Goal: Manage account settings: Check status

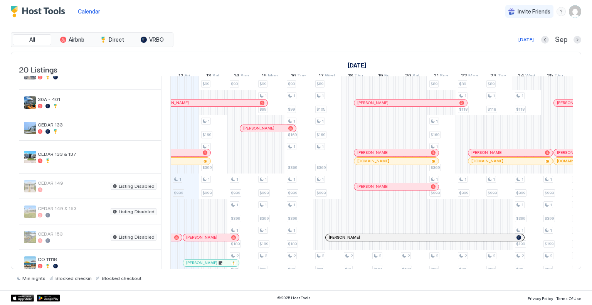
scroll to position [32, 0]
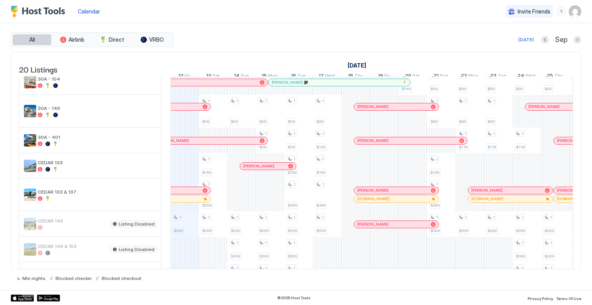
click at [36, 36] on button "All" at bounding box center [32, 39] width 39 height 11
click at [32, 85] on img "listing image" at bounding box center [30, 82] width 12 height 12
click at [92, 87] on div "30A - 104" at bounding box center [97, 82] width 119 height 12
click at [579, 40] on button "Next month" at bounding box center [577, 40] width 8 height 8
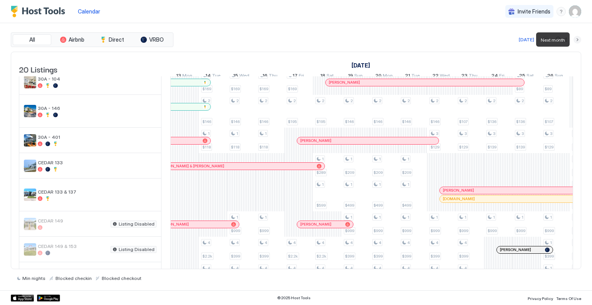
click at [579, 40] on button "Next month" at bounding box center [577, 40] width 8 height 8
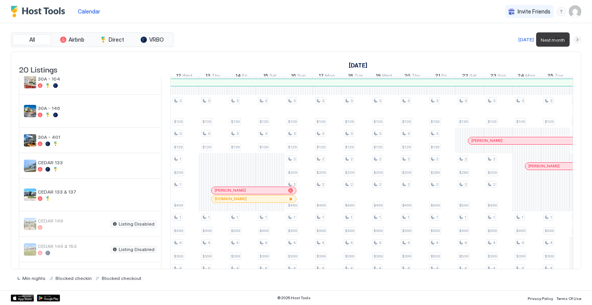
click at [579, 40] on button "Next month" at bounding box center [577, 40] width 8 height 8
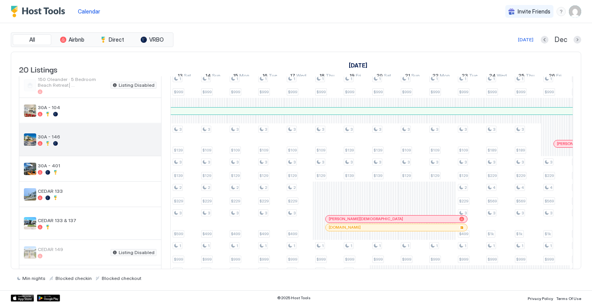
scroll to position [0, 0]
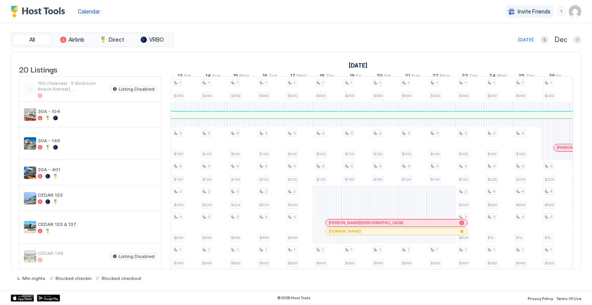
click at [577, 12] on img "User profile" at bounding box center [575, 11] width 12 height 12
click at [505, 44] on span "Settings" at bounding box center [505, 43] width 21 height 7
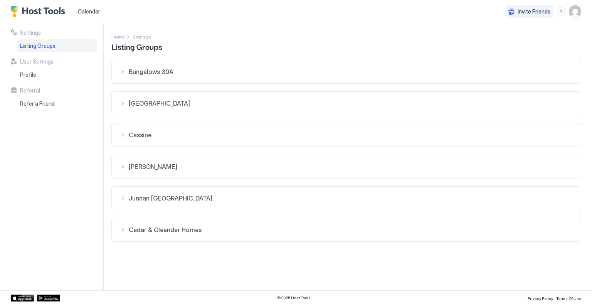
click at [39, 47] on span "Listing Groups" at bounding box center [37, 45] width 35 height 7
click at [38, 45] on span "Listing Groups" at bounding box center [37, 45] width 35 height 7
click at [123, 167] on div "[PERSON_NAME]" at bounding box center [345, 167] width 453 height 8
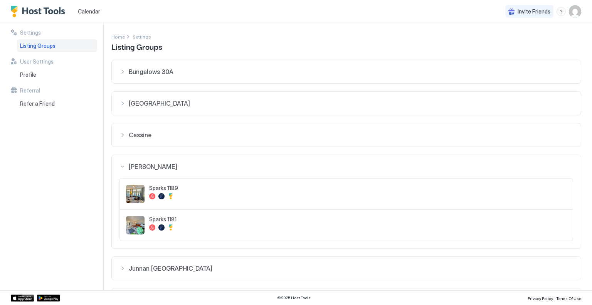
click at [137, 192] on img "listing image" at bounding box center [135, 194] width 18 height 18
click at [576, 12] on img "User profile" at bounding box center [575, 11] width 12 height 12
click at [504, 42] on span "Settings" at bounding box center [505, 43] width 21 height 7
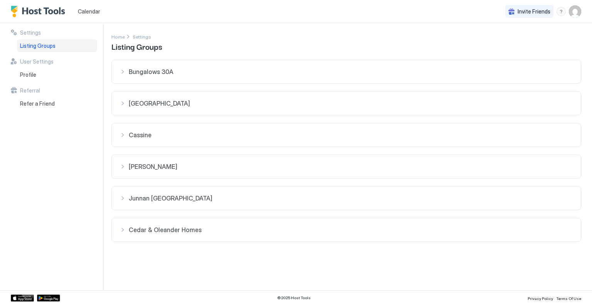
click at [29, 33] on span "Settings" at bounding box center [30, 32] width 21 height 7
click at [122, 74] on div "Bungalows 30A" at bounding box center [345, 72] width 453 height 8
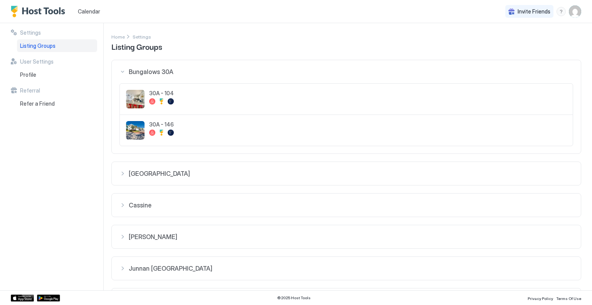
click at [122, 74] on div "Bungalows 30A" at bounding box center [345, 72] width 453 height 8
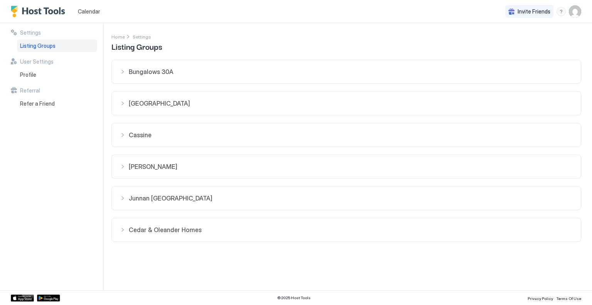
click at [122, 164] on div "[PERSON_NAME]" at bounding box center [345, 167] width 453 height 8
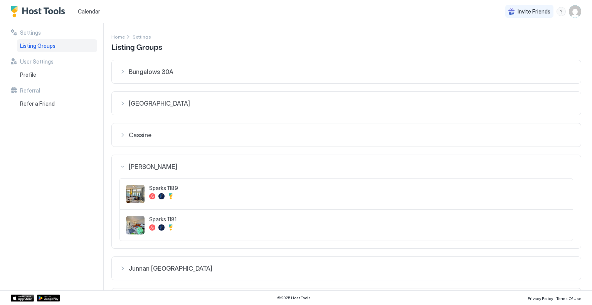
click at [432, 196] on div at bounding box center [357, 196] width 417 height 6
click at [141, 190] on img "listing image" at bounding box center [135, 194] width 18 height 18
click at [29, 64] on span "User Settings" at bounding box center [37, 61] width 34 height 7
click at [81, 10] on span "Calendar" at bounding box center [89, 11] width 22 height 7
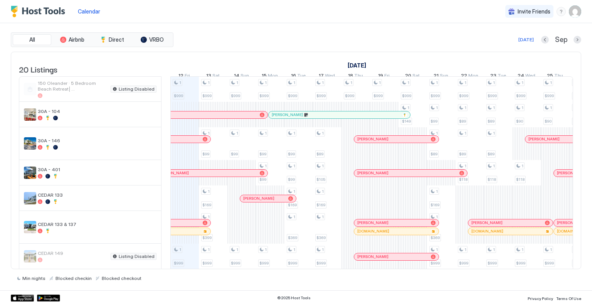
scroll to position [116, 0]
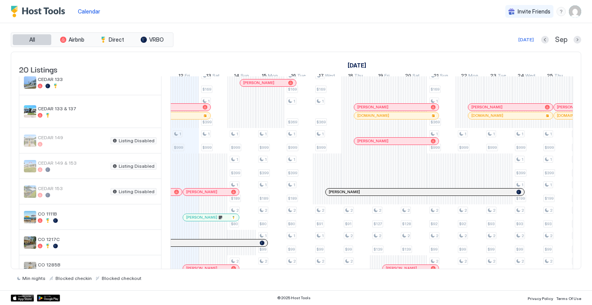
click at [42, 40] on button "All" at bounding box center [32, 39] width 39 height 11
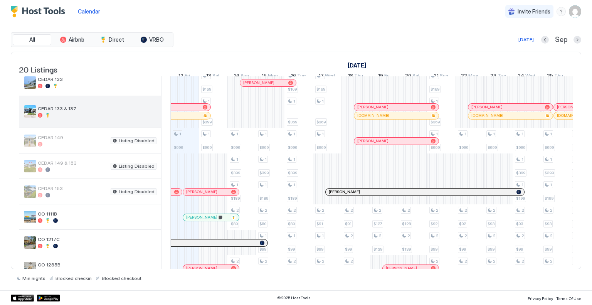
click at [51, 117] on div "CEDAR 133 & 137" at bounding box center [97, 112] width 119 height 12
click at [145, 111] on span "CEDAR 133 & 137" at bounding box center [97, 109] width 119 height 6
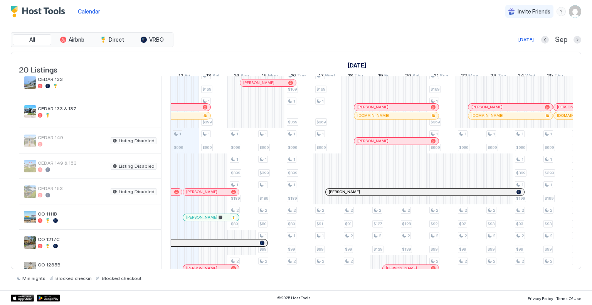
click at [575, 10] on img "User profile" at bounding box center [575, 11] width 12 height 12
click at [505, 56] on span "Logout" at bounding box center [503, 56] width 17 height 7
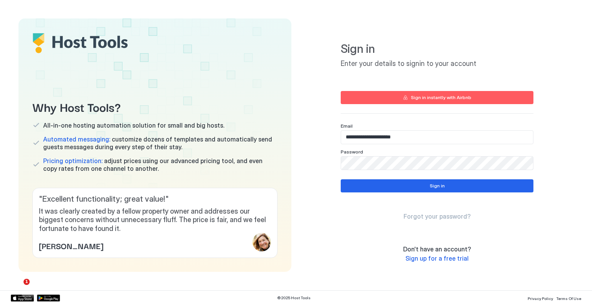
click at [427, 136] on input "**********" at bounding box center [437, 137] width 192 height 13
type input "**********"
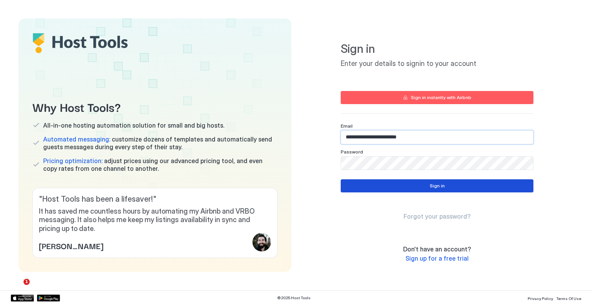
click at [417, 185] on button "Sign in" at bounding box center [437, 185] width 193 height 13
